Goal: Task Accomplishment & Management: Use online tool/utility

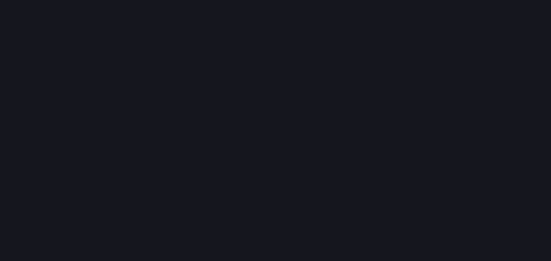
scroll to position [270, 560]
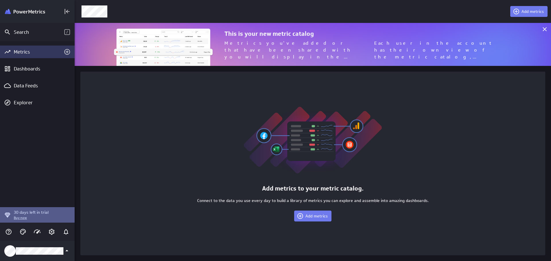
scroll to position [52, 485]
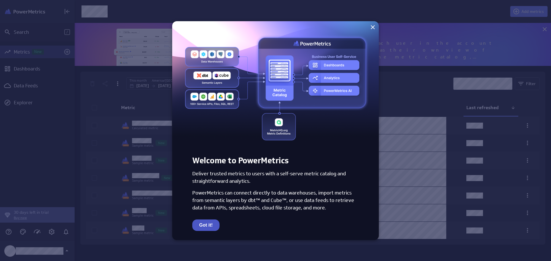
click at [205, 227] on button "Got it!" at bounding box center [205, 225] width 27 height 11
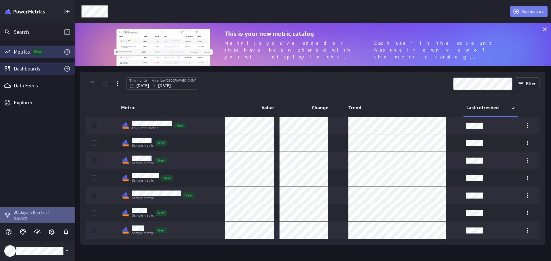
click at [22, 64] on div "Dashboards" at bounding box center [37, 69] width 75 height 13
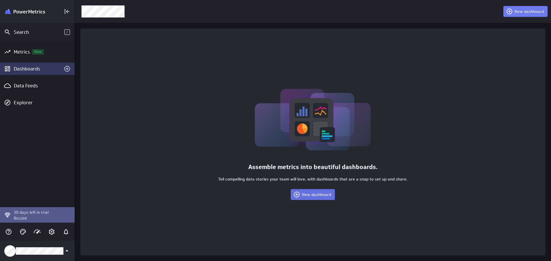
click at [317, 191] on button "New dashboard" at bounding box center [313, 194] width 44 height 11
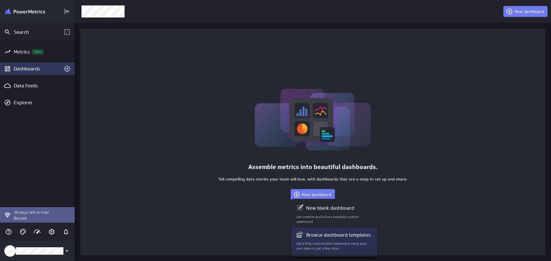
click at [346, 236] on p "Browse dashboard templates" at bounding box center [338, 235] width 65 height 7
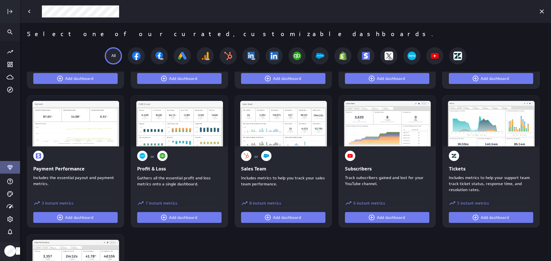
scroll to position [402, 0]
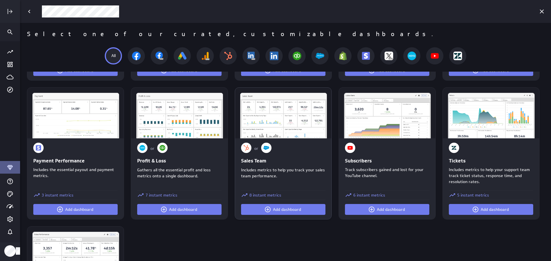
click at [280, 113] on img at bounding box center [283, 115] width 86 height 45
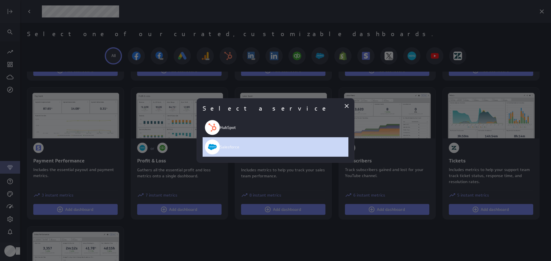
click at [250, 149] on div "Salesforce" at bounding box center [276, 147] width 146 height 20
